Goal: Check status: Check status

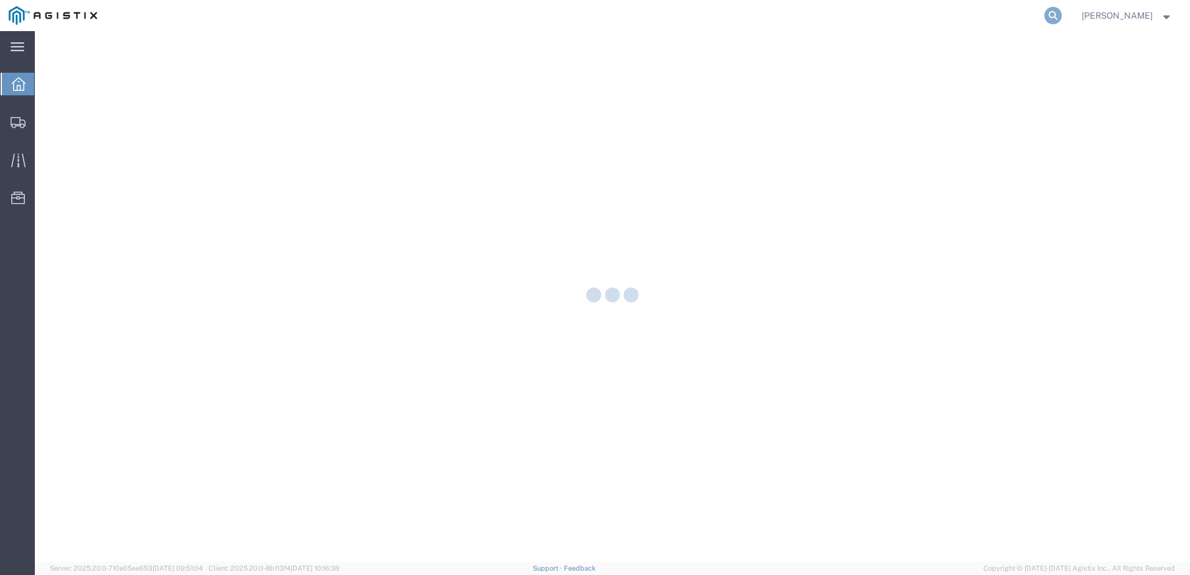
click at [1061, 16] on icon at bounding box center [1052, 15] width 17 height 17
click at [928, 19] on input "search" at bounding box center [855, 16] width 378 height 30
paste input "56978732"
type input "56978732"
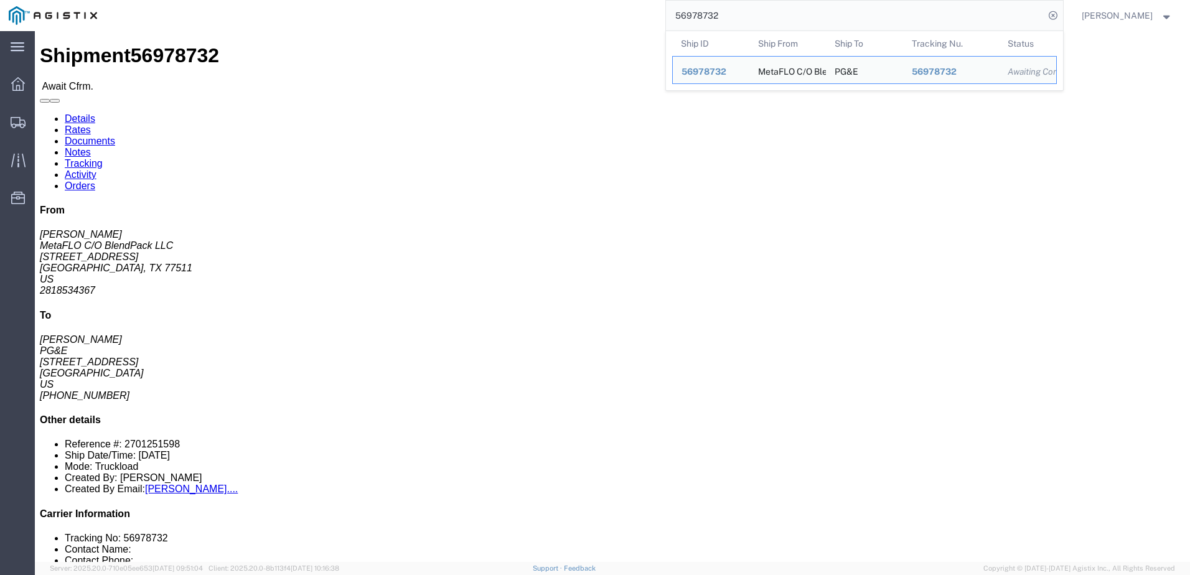
click link "Notes"
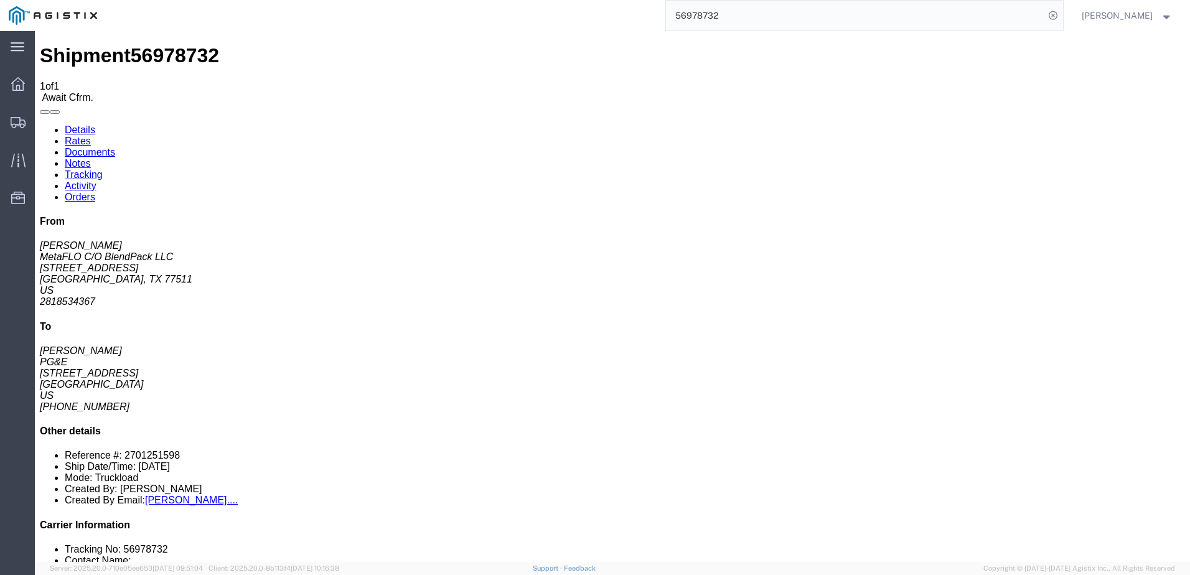
click at [92, 124] on link "Details" at bounding box center [80, 129] width 30 height 11
